Goal: Transaction & Acquisition: Register for event/course

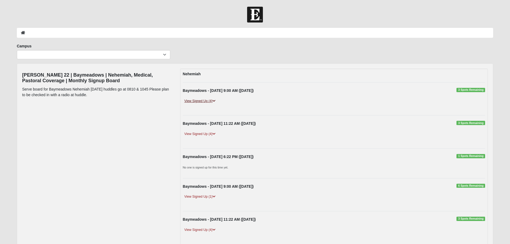
click at [215, 101] on icon at bounding box center [213, 100] width 3 height 3
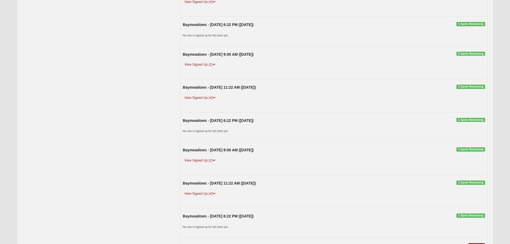
scroll to position [214, 0]
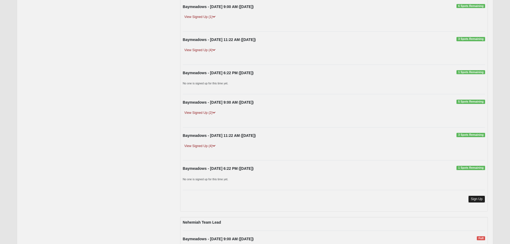
click at [475, 197] on link "Sign Up" at bounding box center [476, 198] width 17 height 7
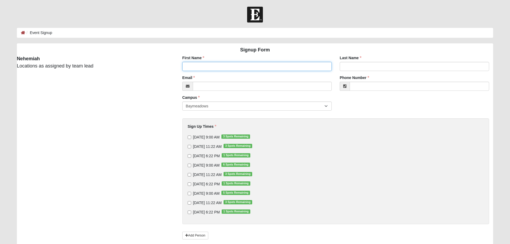
click at [190, 67] on input "First Name" at bounding box center [256, 66] width 149 height 9
type input "kevin"
type input "Dorsey"
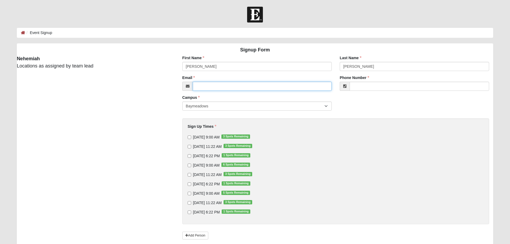
type input "kdorsey@thehartleypress.com"
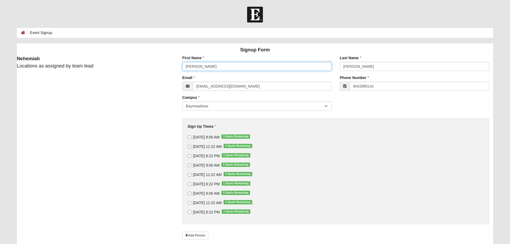
type input "(904) 398-5141"
click at [189, 136] on input "8/17/2025 9:00 AM 3 Spots Remaining" at bounding box center [189, 136] width 3 height 3
checkbox input "true"
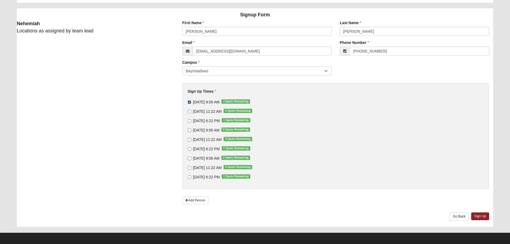
scroll to position [37, 0]
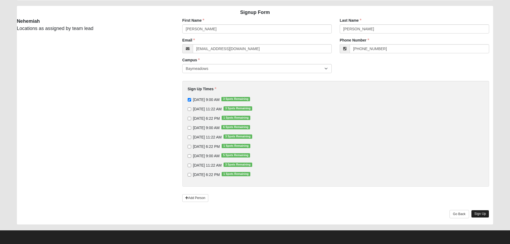
click at [480, 214] on link "Sign Up" at bounding box center [480, 214] width 18 height 8
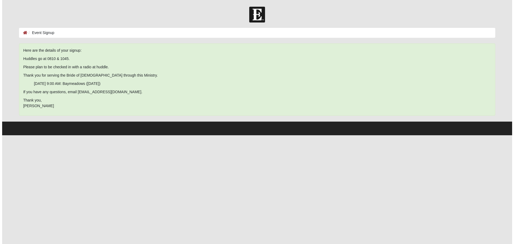
scroll to position [0, 0]
